Goal: Find specific page/section: Find specific page/section

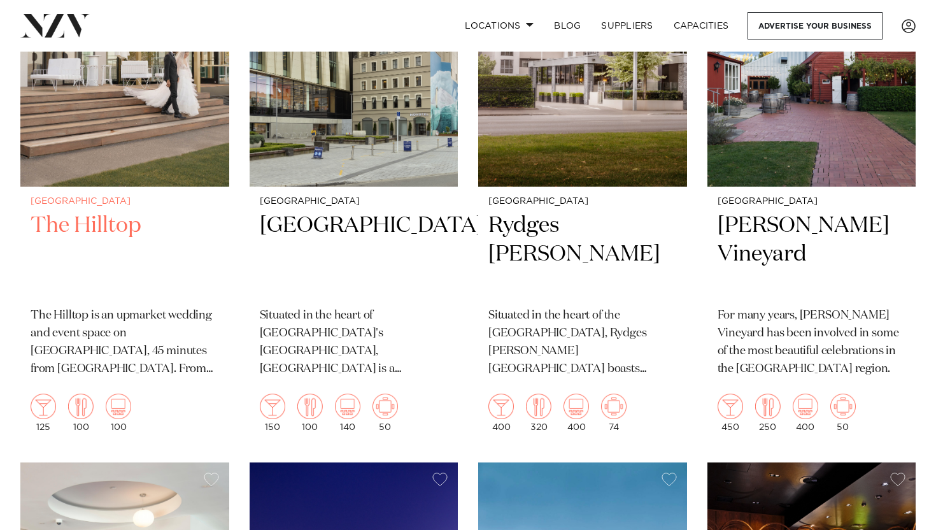
scroll to position [612, 0]
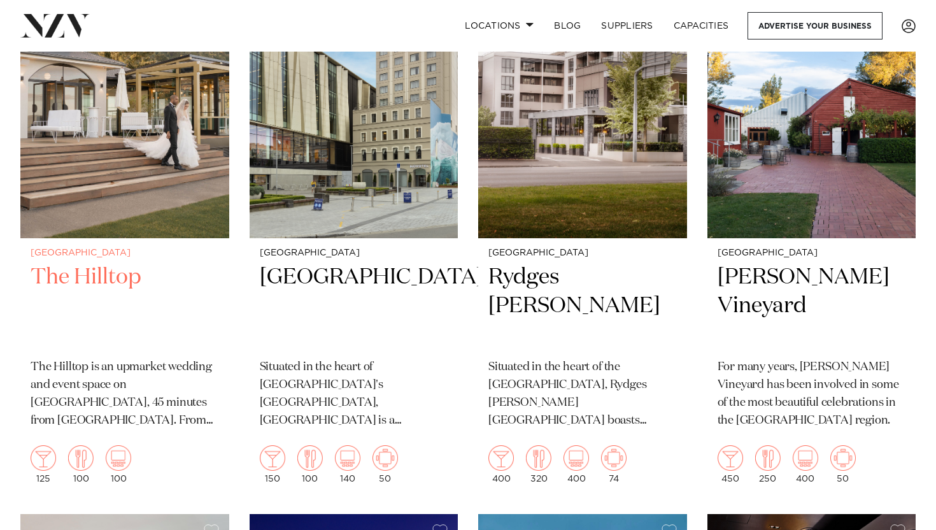
click at [51, 267] on h2 "The Hilltop" at bounding box center [125, 306] width 188 height 86
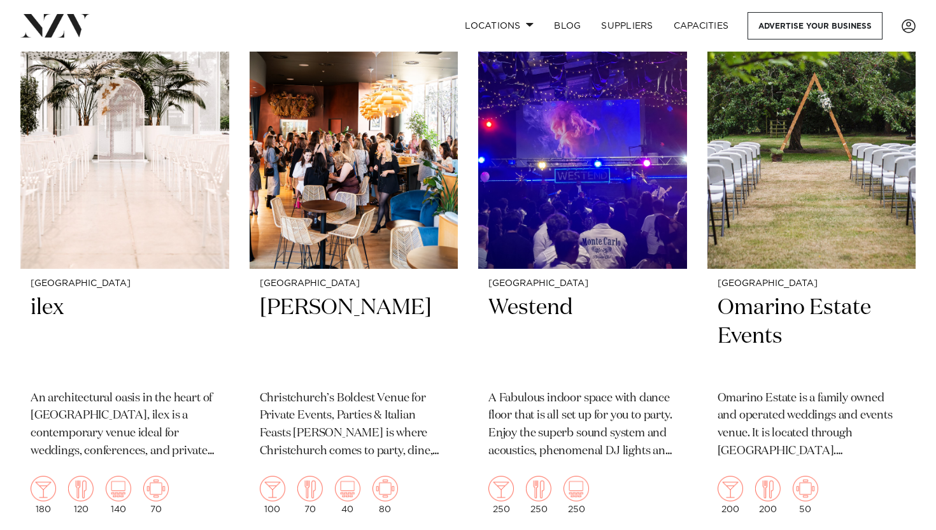
scroll to position [2860, 0]
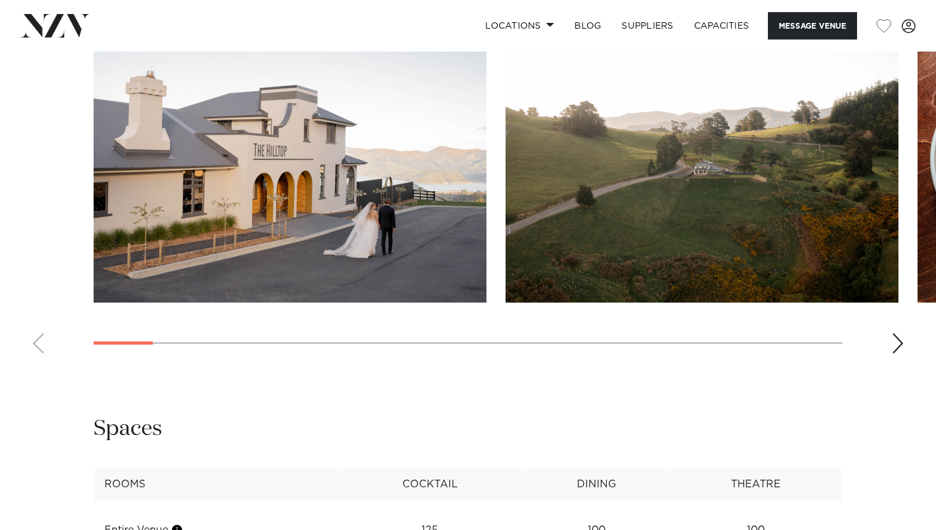
scroll to position [1183, 0]
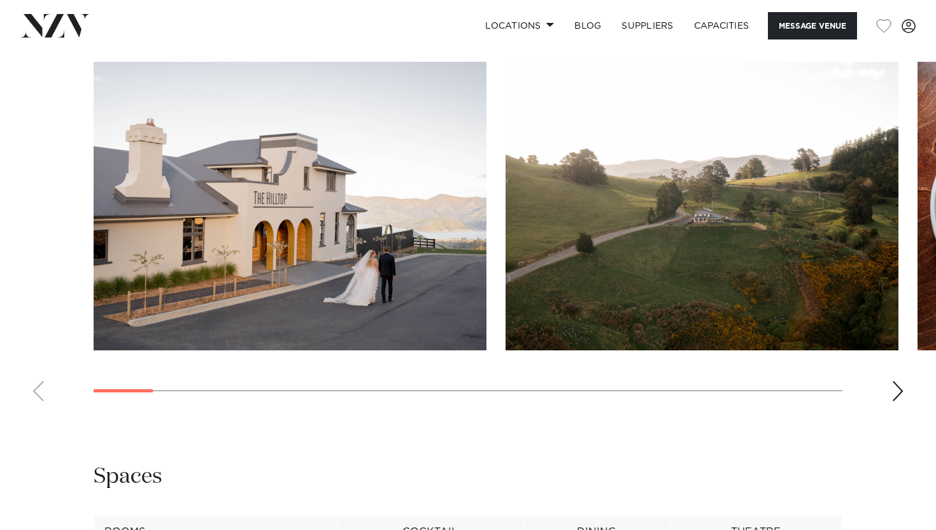
click at [899, 381] on div "Next slide" at bounding box center [898, 391] width 13 height 20
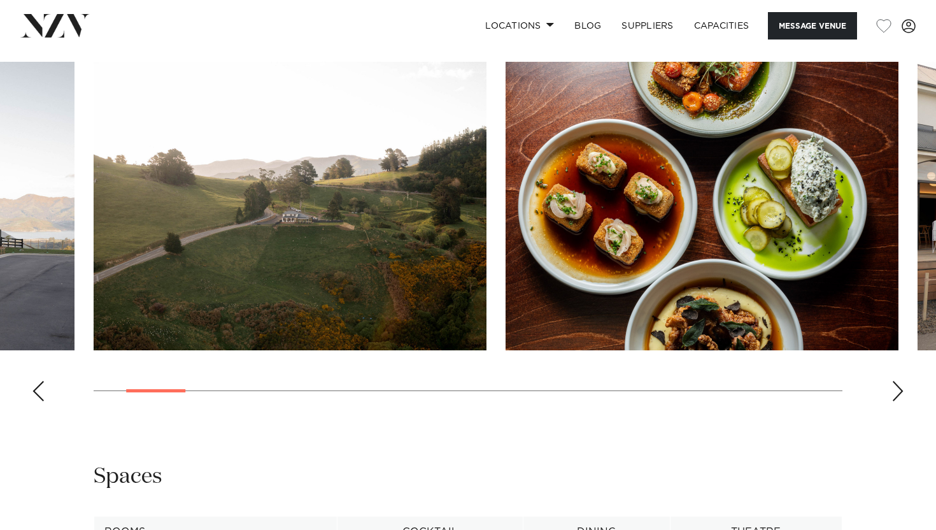
click at [899, 381] on div "Next slide" at bounding box center [898, 391] width 13 height 20
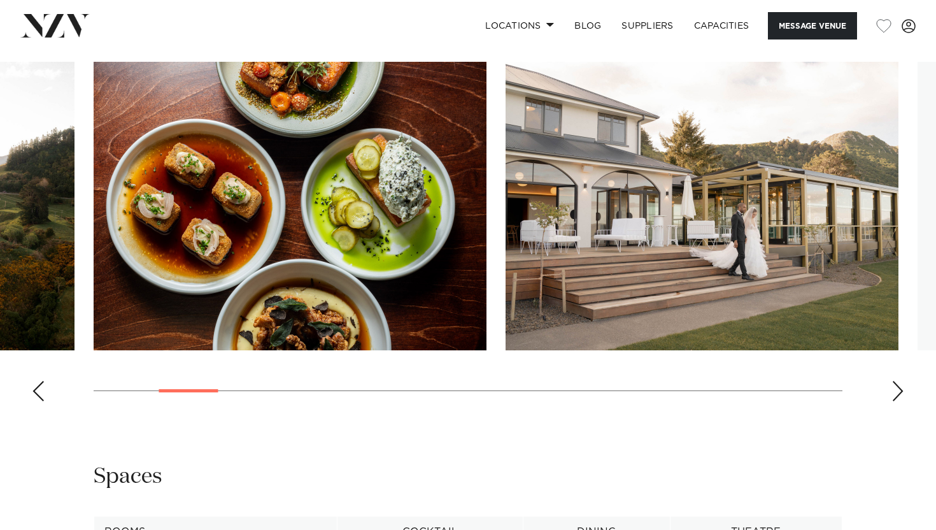
click at [899, 381] on div "Next slide" at bounding box center [898, 391] width 13 height 20
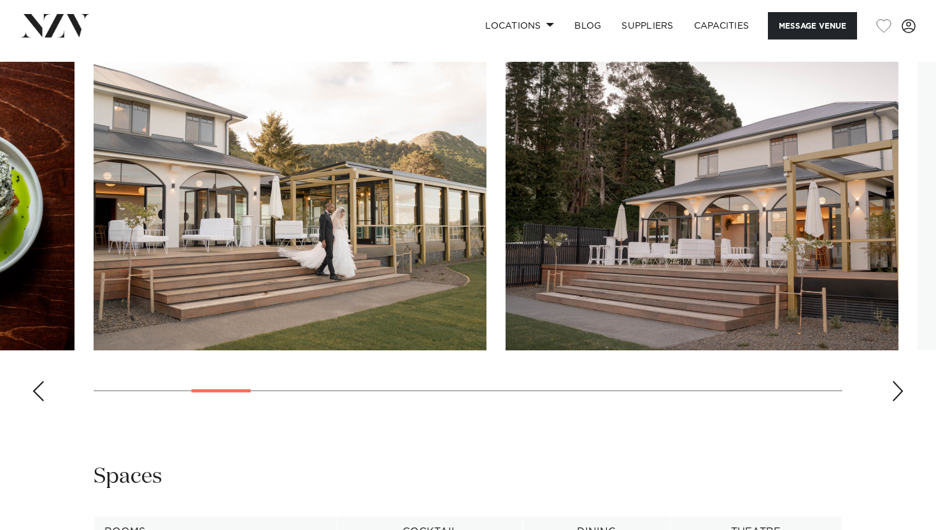
click at [899, 381] on div "Next slide" at bounding box center [898, 391] width 13 height 20
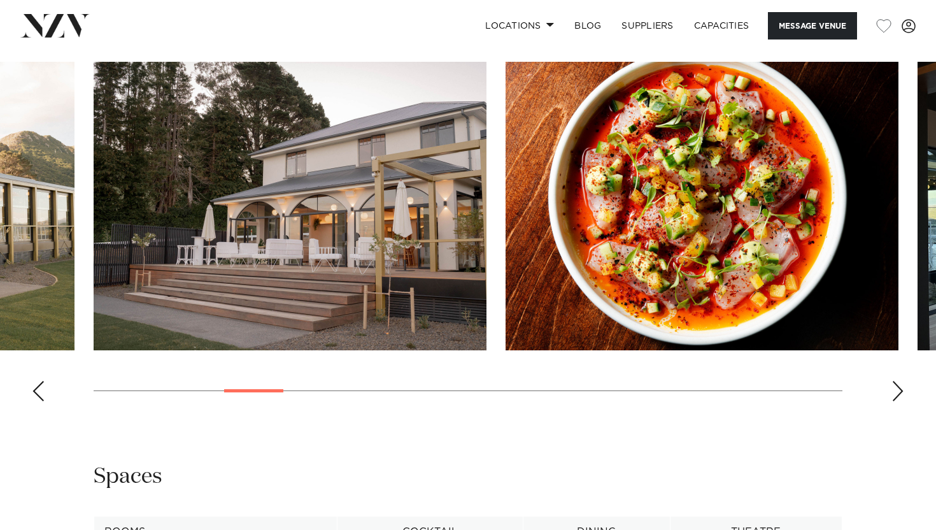
click at [899, 381] on div "Next slide" at bounding box center [898, 391] width 13 height 20
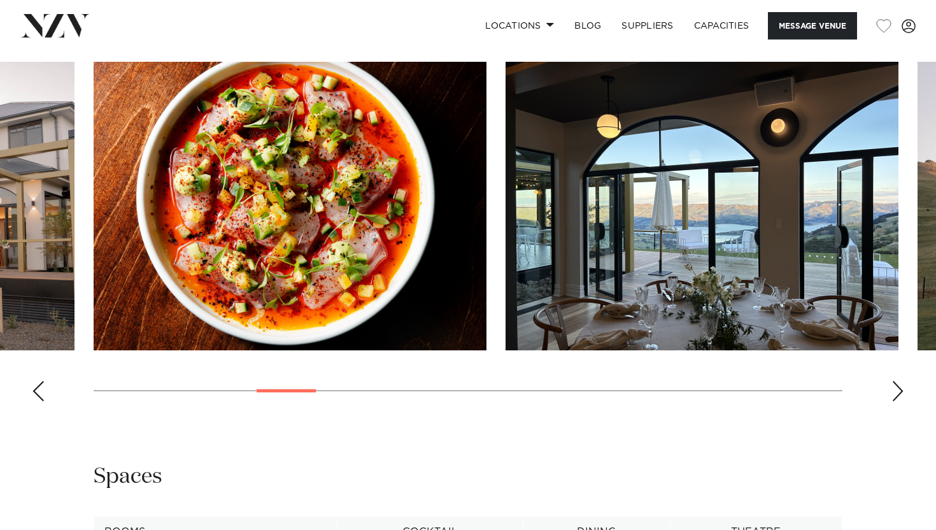
click at [899, 381] on div "Next slide" at bounding box center [898, 391] width 13 height 20
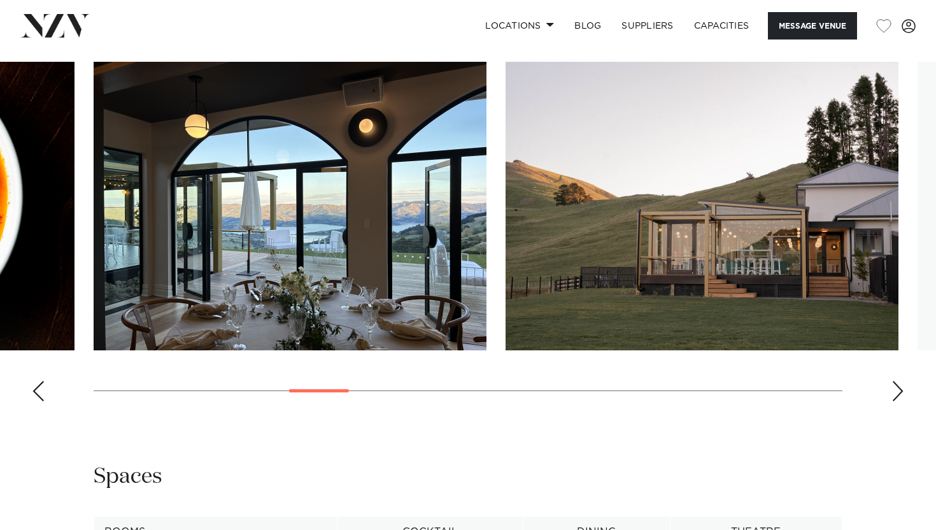
click at [899, 381] on div "Next slide" at bounding box center [898, 391] width 13 height 20
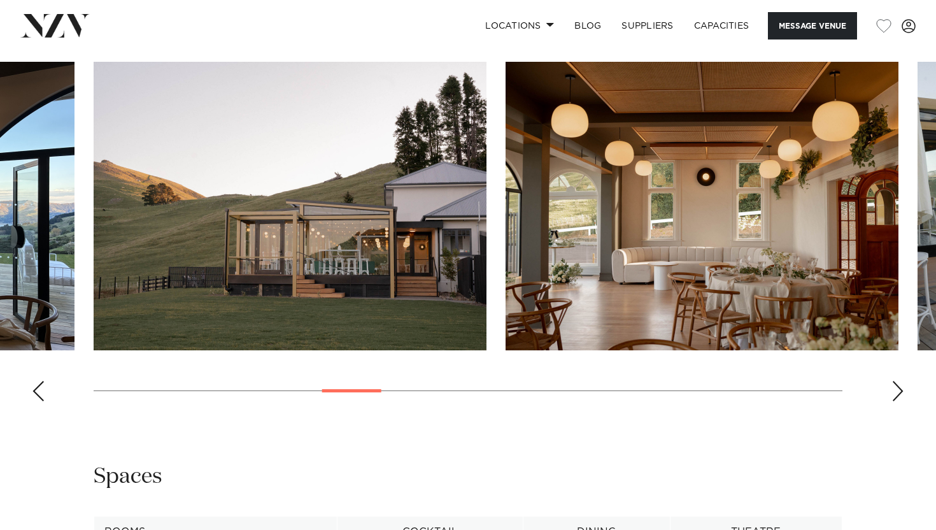
click at [899, 381] on div "Next slide" at bounding box center [898, 391] width 13 height 20
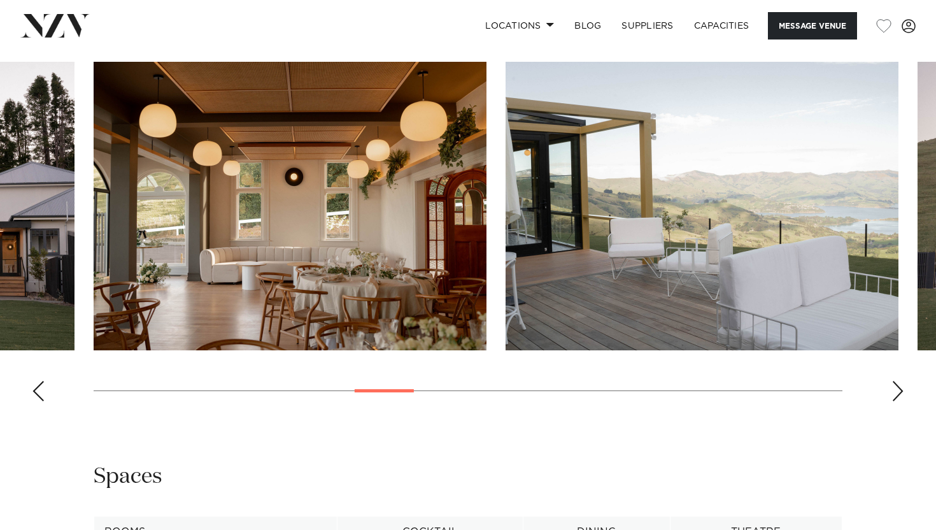
click at [899, 381] on div "Next slide" at bounding box center [898, 391] width 13 height 20
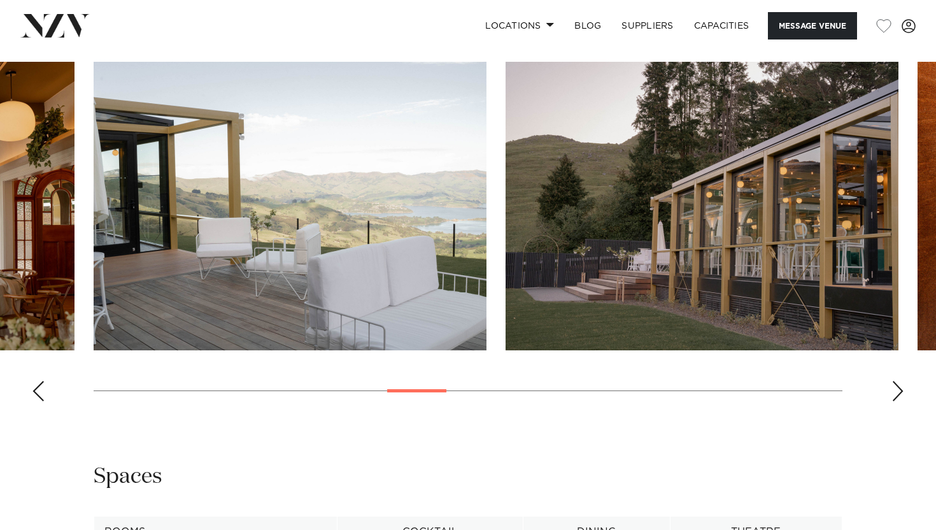
click at [899, 381] on div "Next slide" at bounding box center [898, 391] width 13 height 20
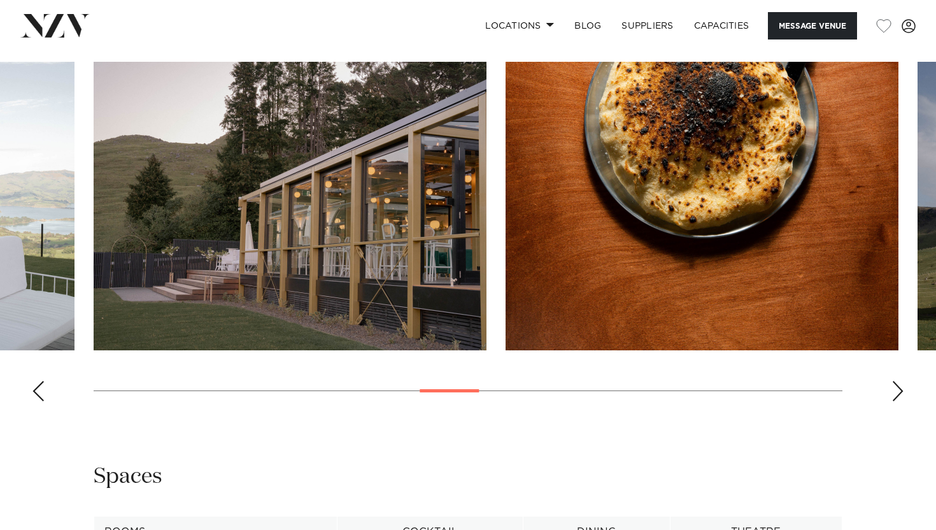
click at [899, 381] on div "Next slide" at bounding box center [898, 391] width 13 height 20
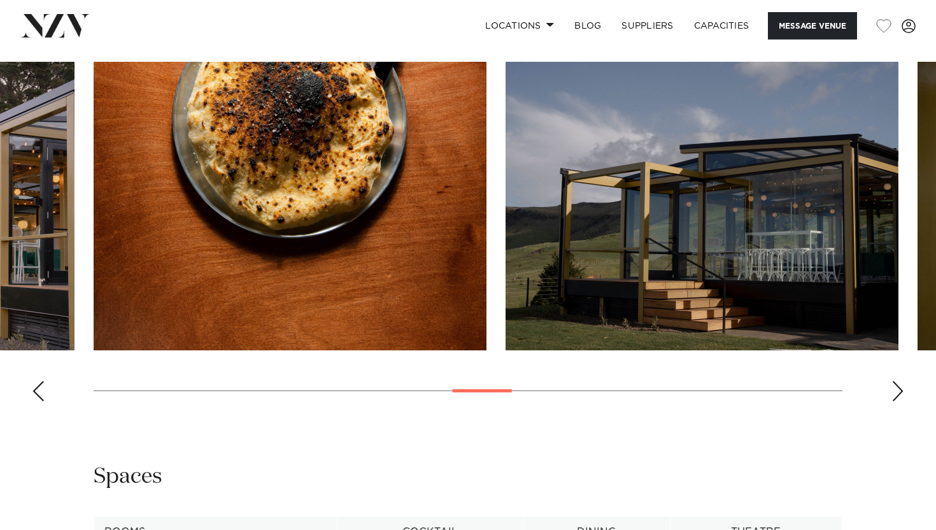
click at [899, 381] on div "Next slide" at bounding box center [898, 391] width 13 height 20
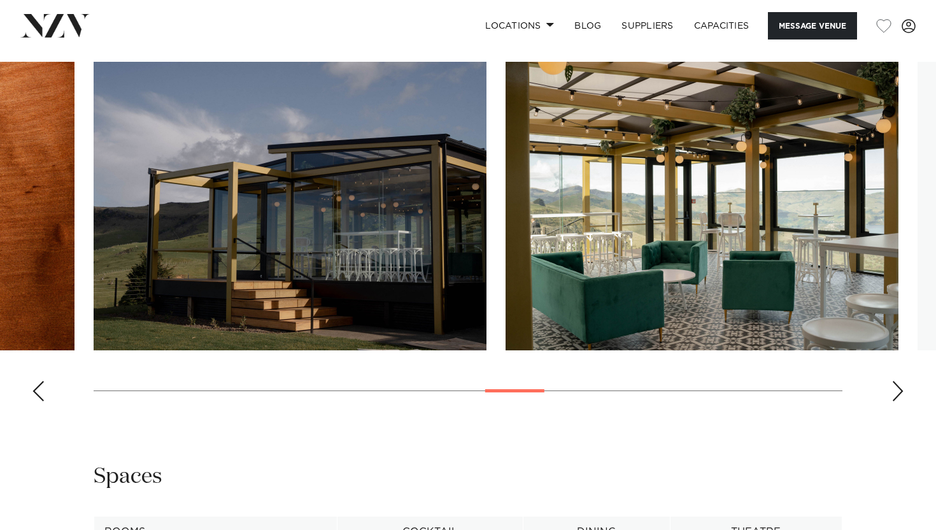
click at [899, 381] on div "Next slide" at bounding box center [898, 391] width 13 height 20
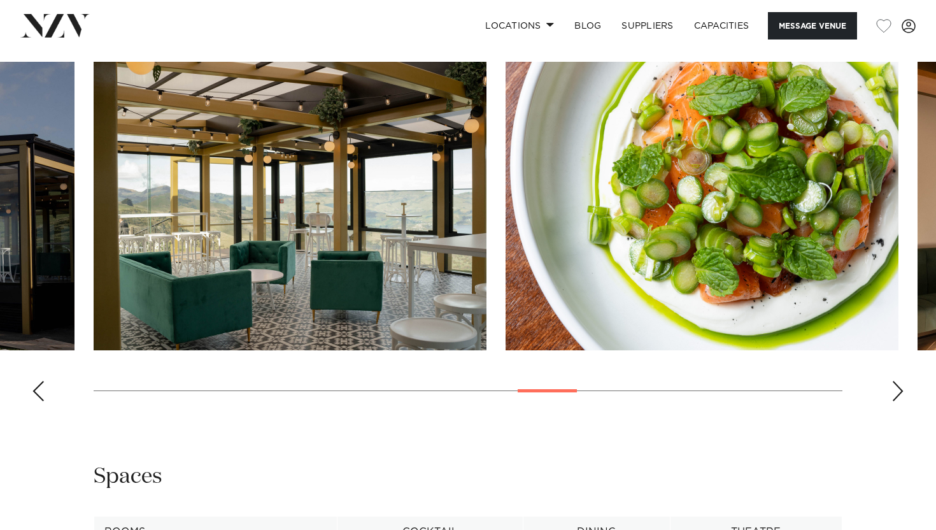
click at [899, 381] on div "Next slide" at bounding box center [898, 391] width 13 height 20
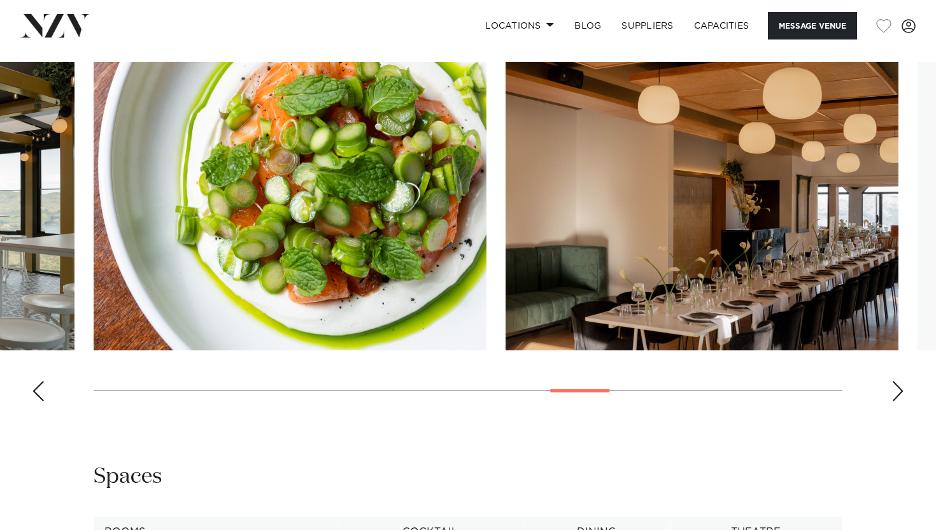
click at [899, 381] on div "Next slide" at bounding box center [898, 391] width 13 height 20
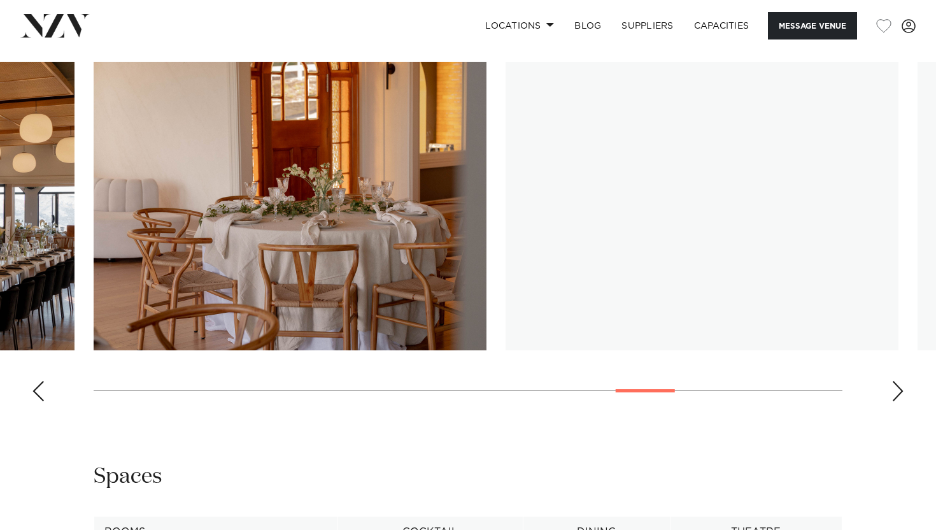
click at [899, 381] on div "Next slide" at bounding box center [898, 391] width 13 height 20
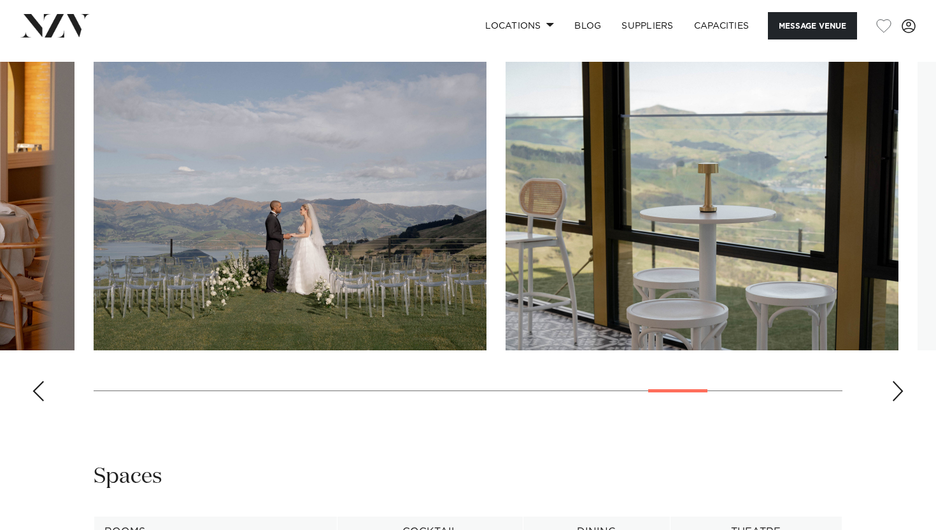
click at [899, 381] on div "Next slide" at bounding box center [898, 391] width 13 height 20
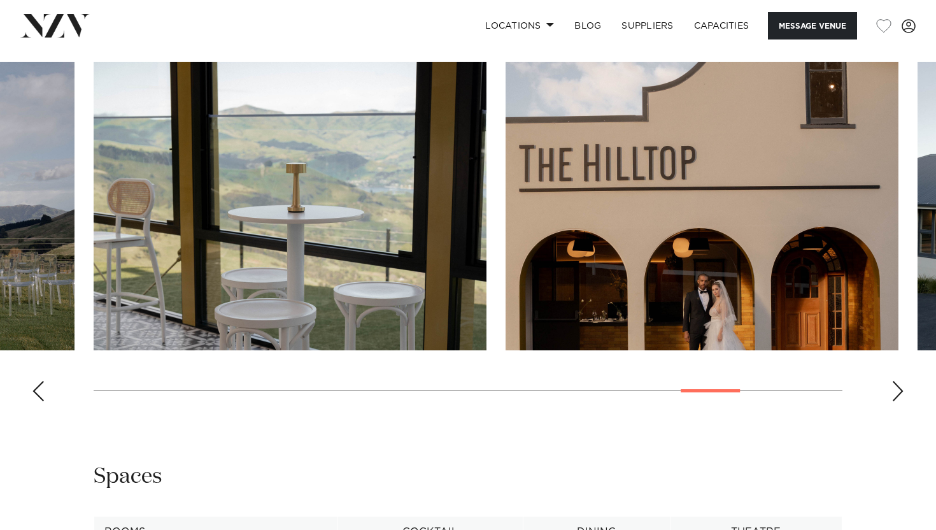
click at [899, 381] on div "Next slide" at bounding box center [898, 391] width 13 height 20
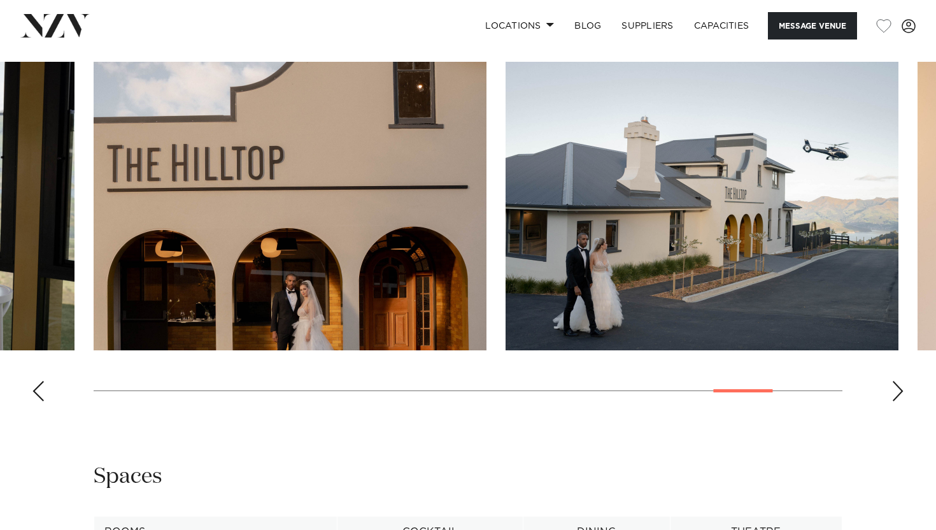
click at [899, 381] on div "Next slide" at bounding box center [898, 391] width 13 height 20
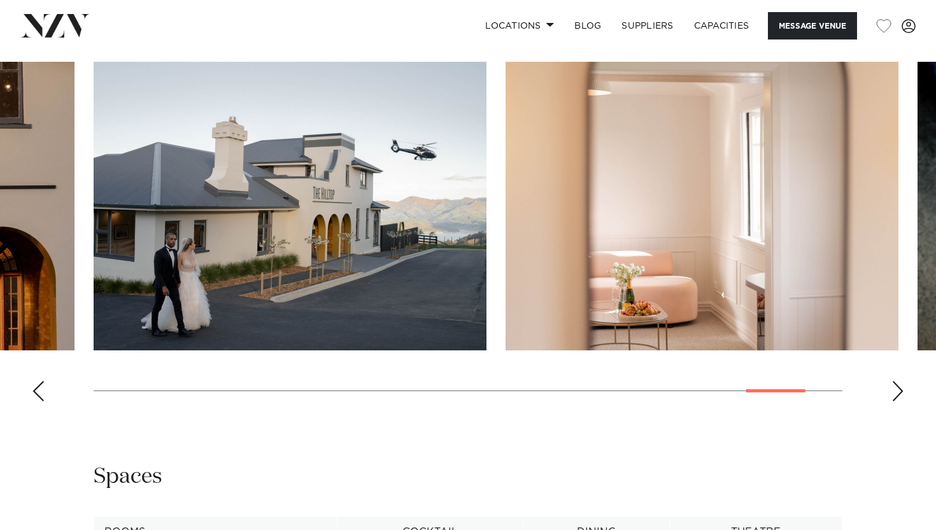
click at [899, 381] on div "Next slide" at bounding box center [898, 391] width 13 height 20
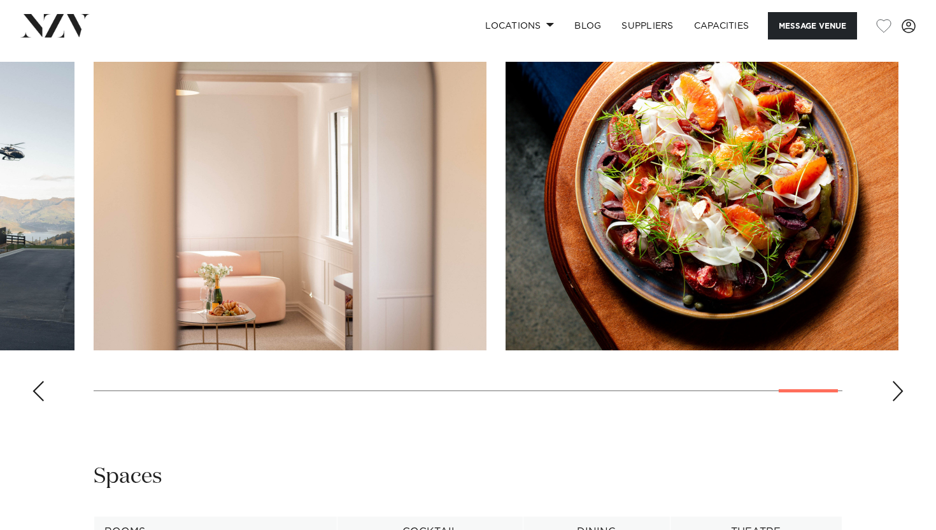
click at [899, 381] on div "Next slide" at bounding box center [898, 391] width 13 height 20
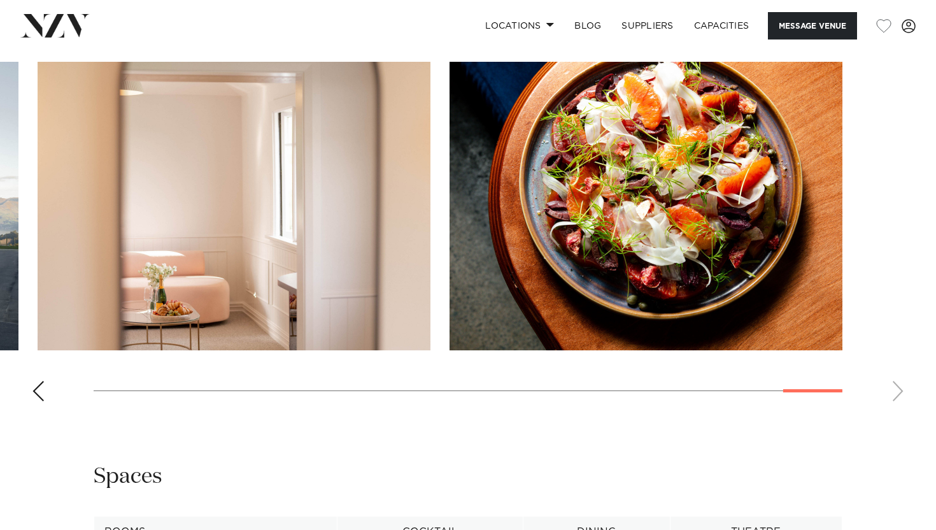
click at [899, 363] on swiper-container at bounding box center [468, 237] width 936 height 350
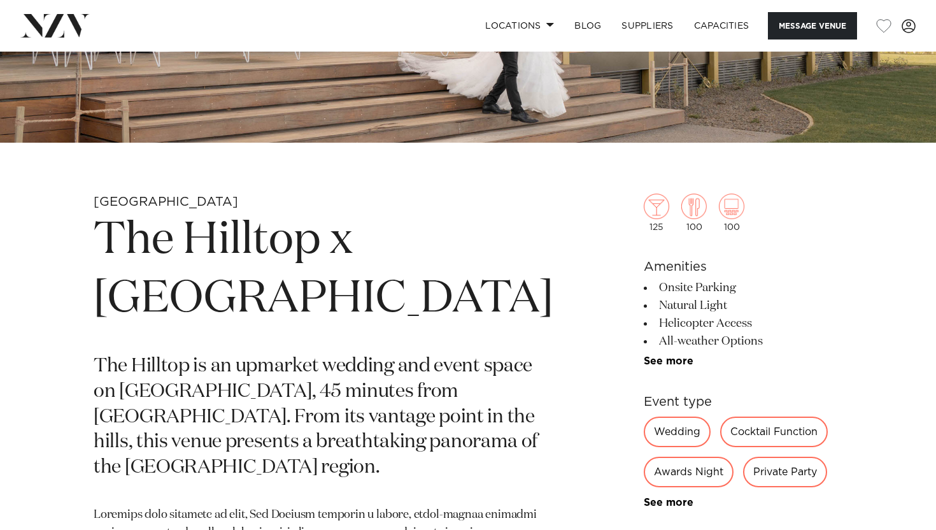
scroll to position [350, 0]
